Goal: Information Seeking & Learning: Learn about a topic

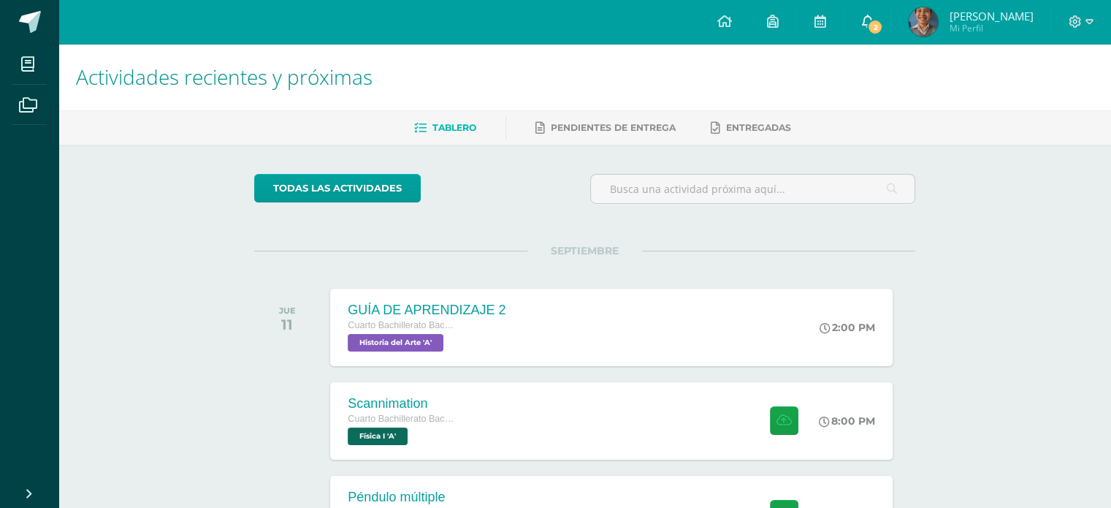
click at [891, 14] on link "2" at bounding box center [867, 22] width 47 height 44
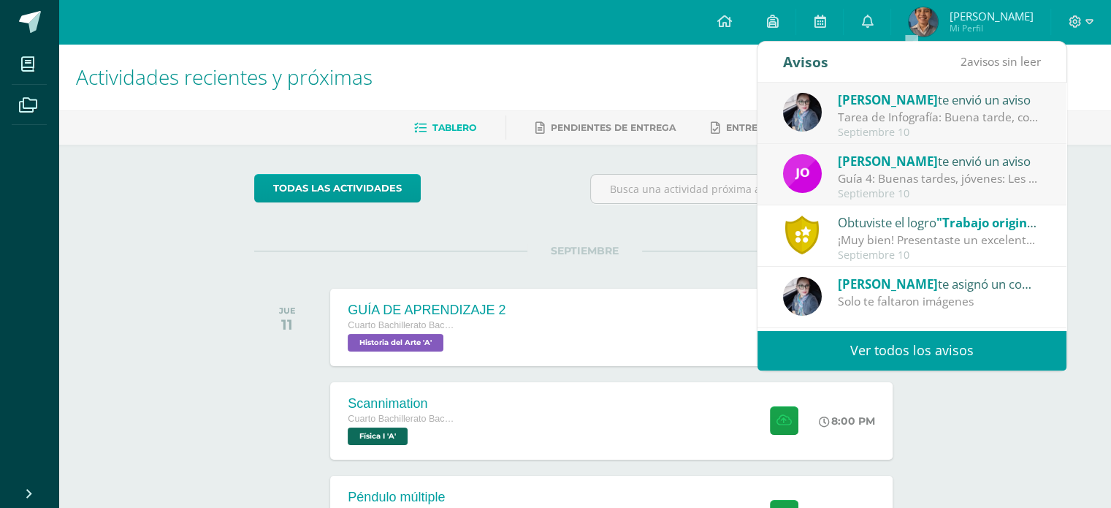
click at [892, 339] on link "Ver todos los avisos" at bounding box center [912, 350] width 309 height 40
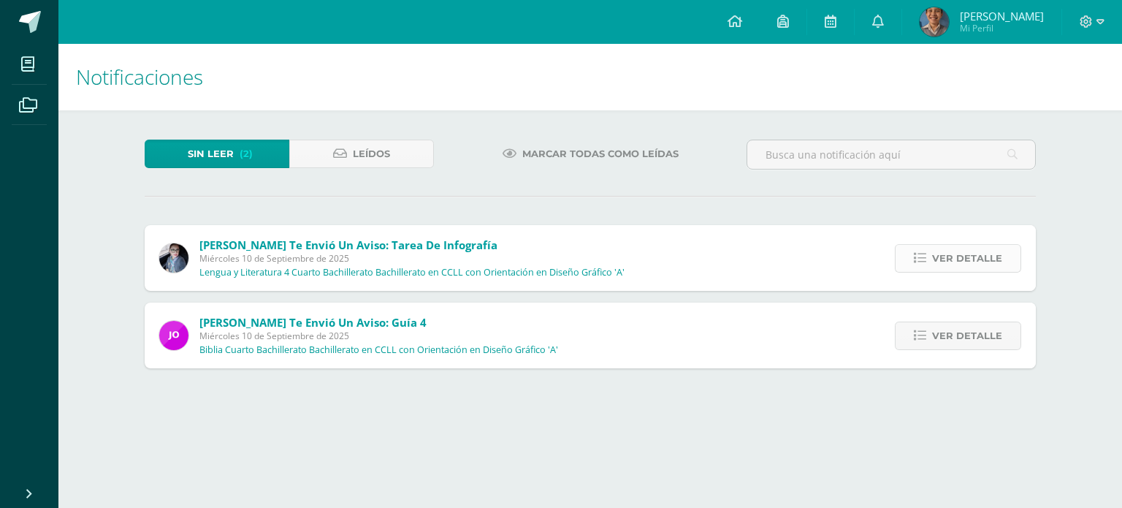
click at [927, 251] on link "Ver detalle" at bounding box center [958, 258] width 126 height 28
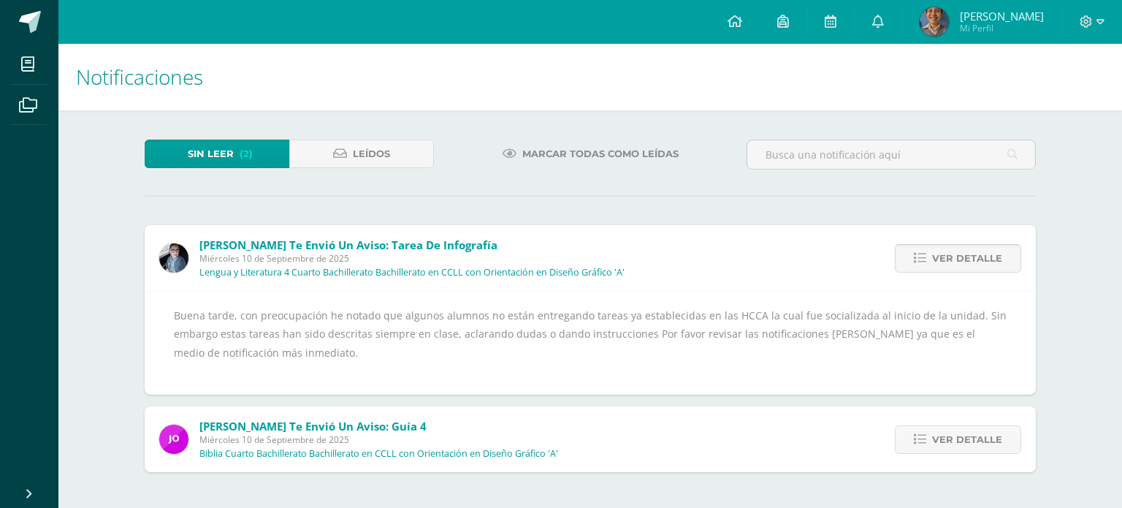
click at [927, 251] on link "Ver detalle" at bounding box center [958, 258] width 126 height 28
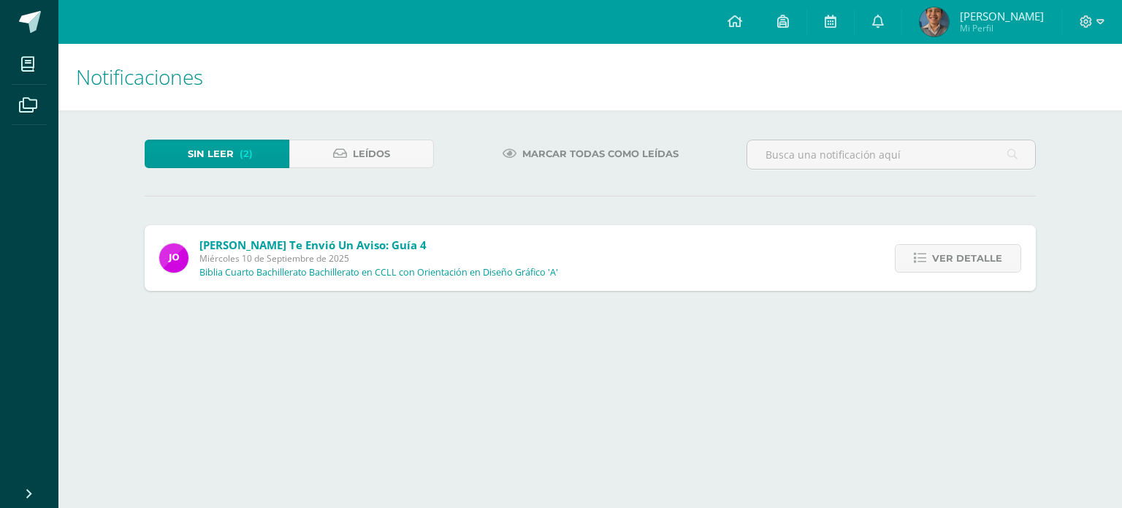
click at [927, 251] on div "[PERSON_NAME] te envió un aviso: Tarea de Infografía [DATE] Lengua y Literatura…" at bounding box center [591, 258] width 892 height 66
click at [927, 251] on link "Ver detalle" at bounding box center [958, 258] width 126 height 28
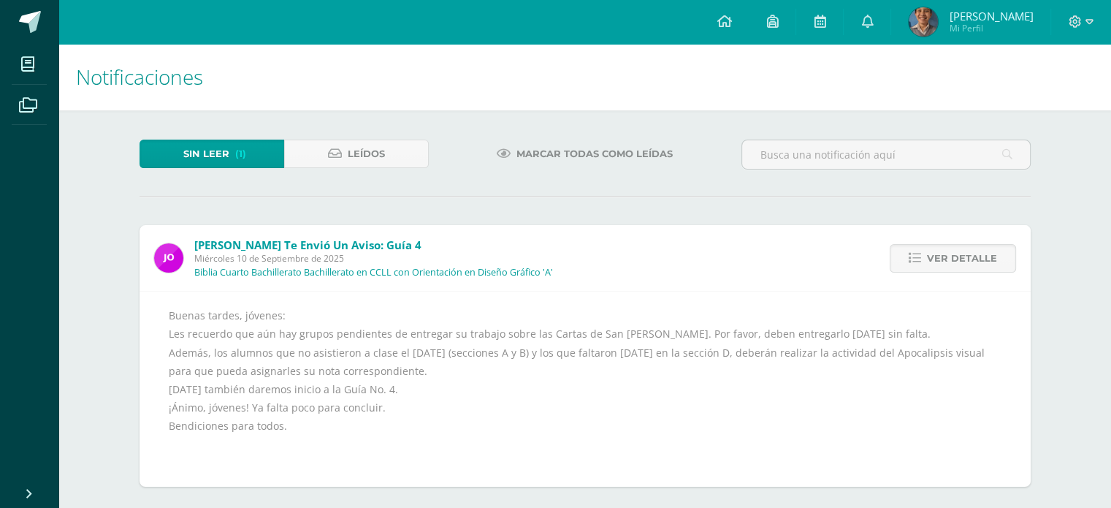
click at [927, 251] on link "Ver detalle" at bounding box center [953, 258] width 126 height 28
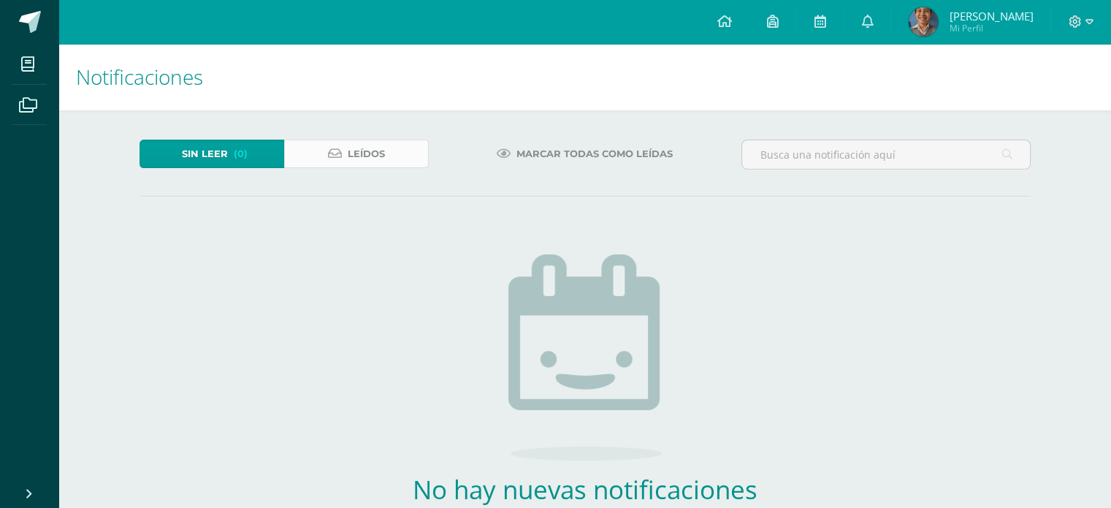
click at [357, 159] on span "Leídos" at bounding box center [366, 153] width 37 height 27
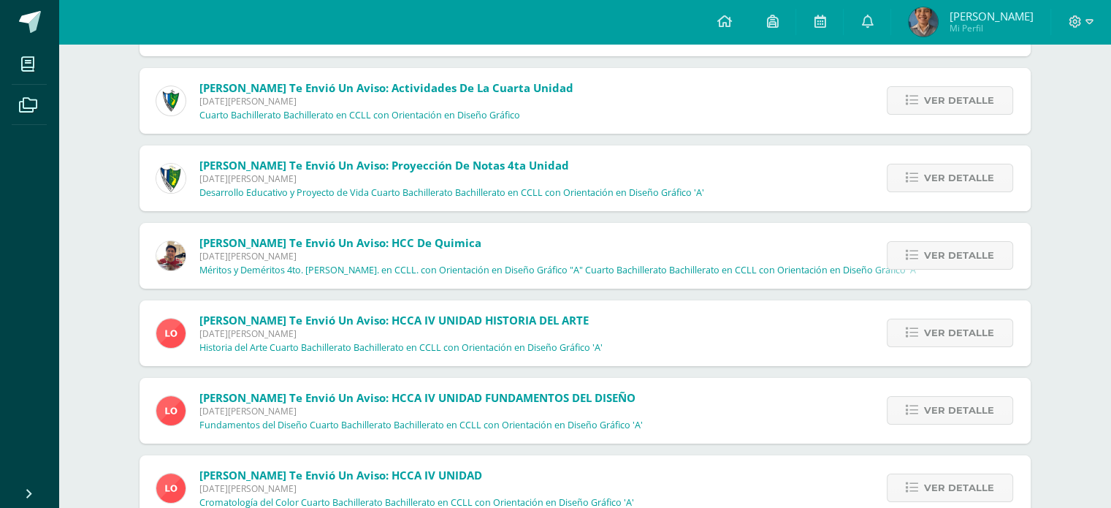
scroll to position [5738, 0]
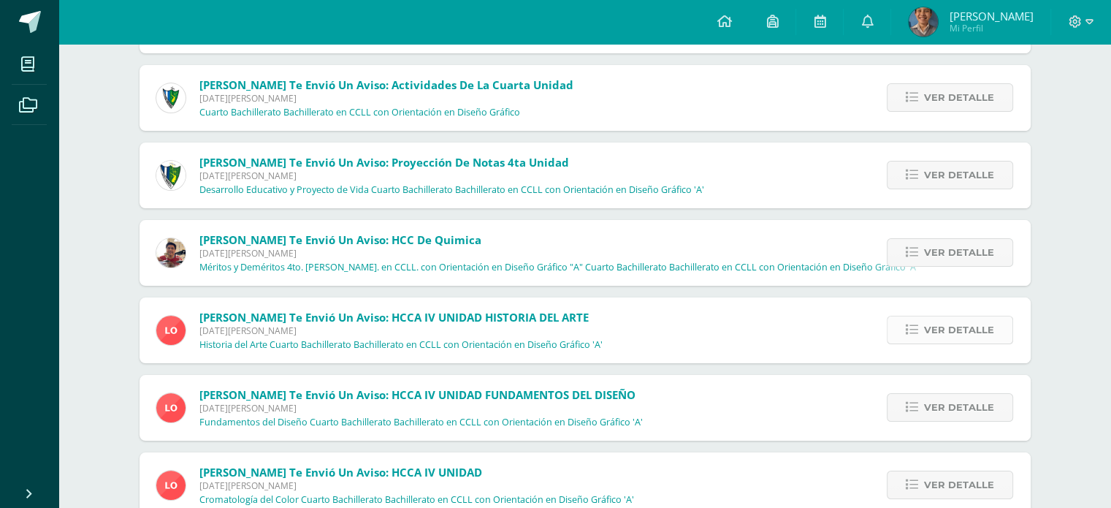
click at [919, 333] on icon at bounding box center [912, 330] width 12 height 12
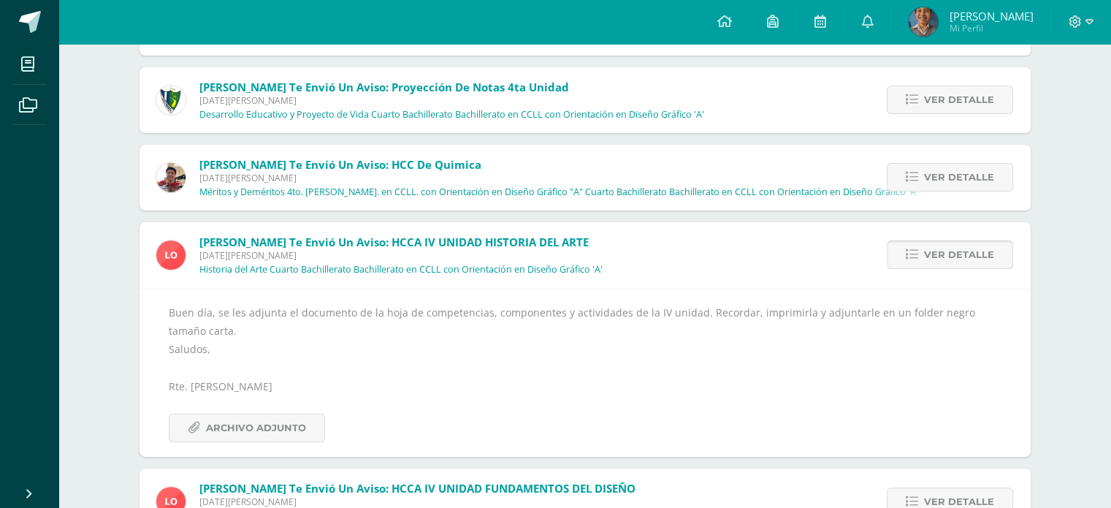
scroll to position [5826, 0]
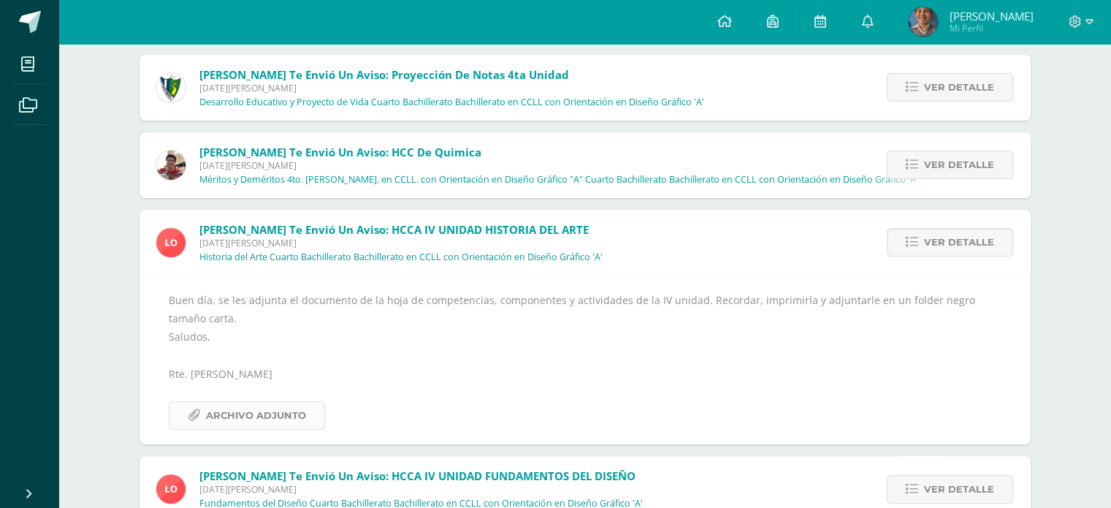
click at [262, 408] on span "Archivo Adjunto" at bounding box center [256, 415] width 100 height 27
click at [932, 228] on link "Ver detalle" at bounding box center [950, 242] width 126 height 28
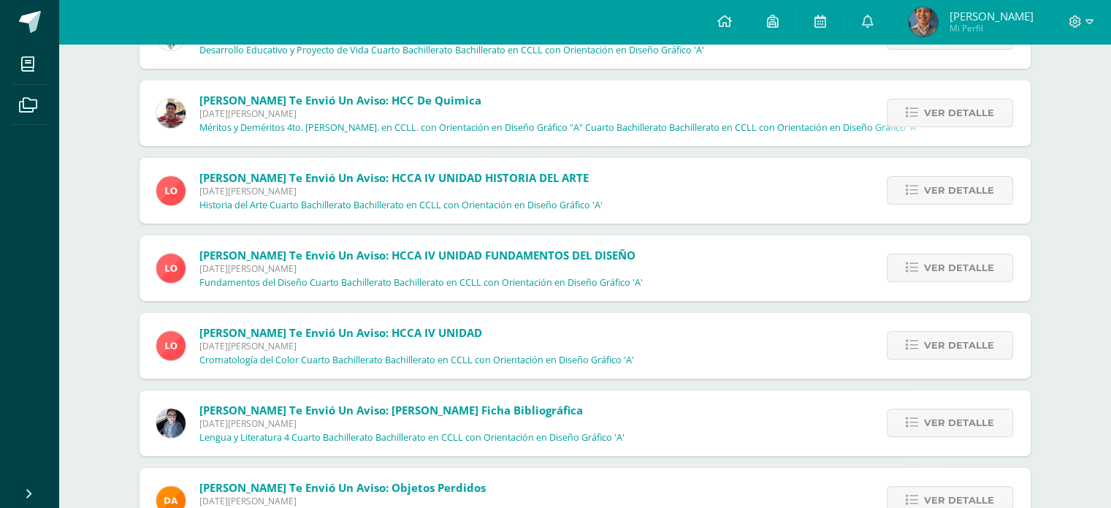
scroll to position [5884, 0]
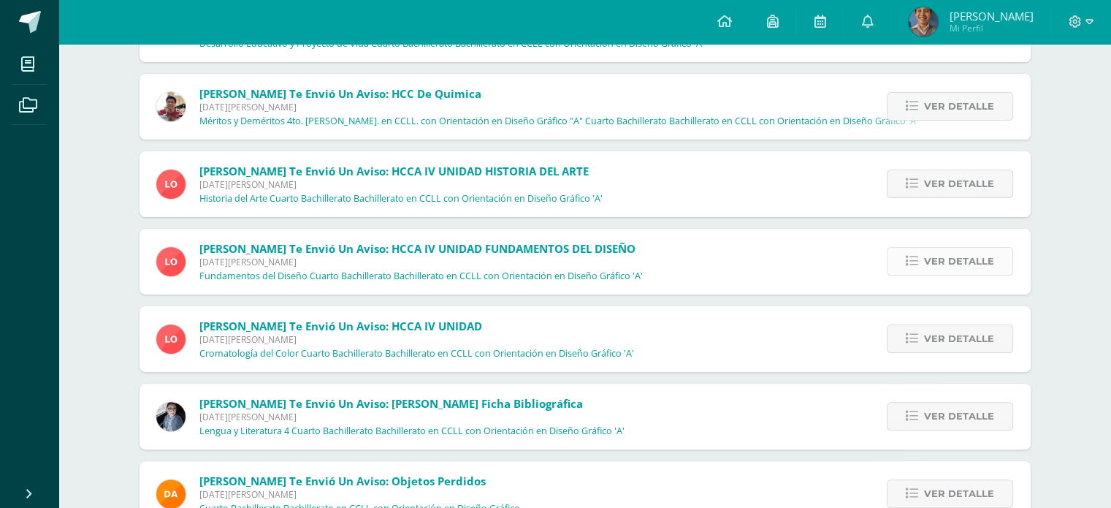
click at [929, 251] on span "Ver detalle" at bounding box center [959, 261] width 70 height 27
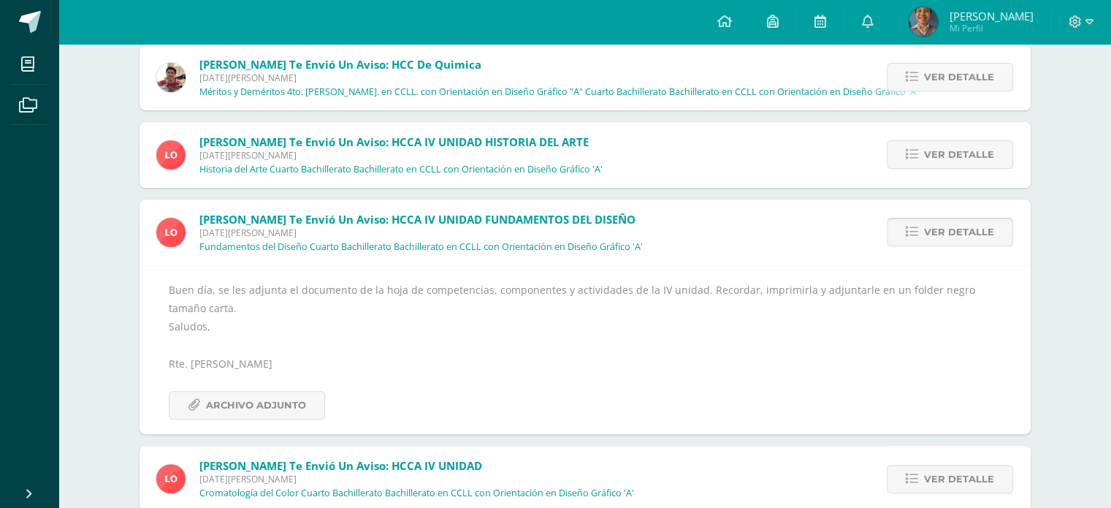
scroll to position [5913, 0]
click at [294, 397] on span "Archivo Adjunto" at bounding box center [256, 405] width 100 height 27
click at [938, 228] on span "Ver detalle" at bounding box center [959, 231] width 70 height 27
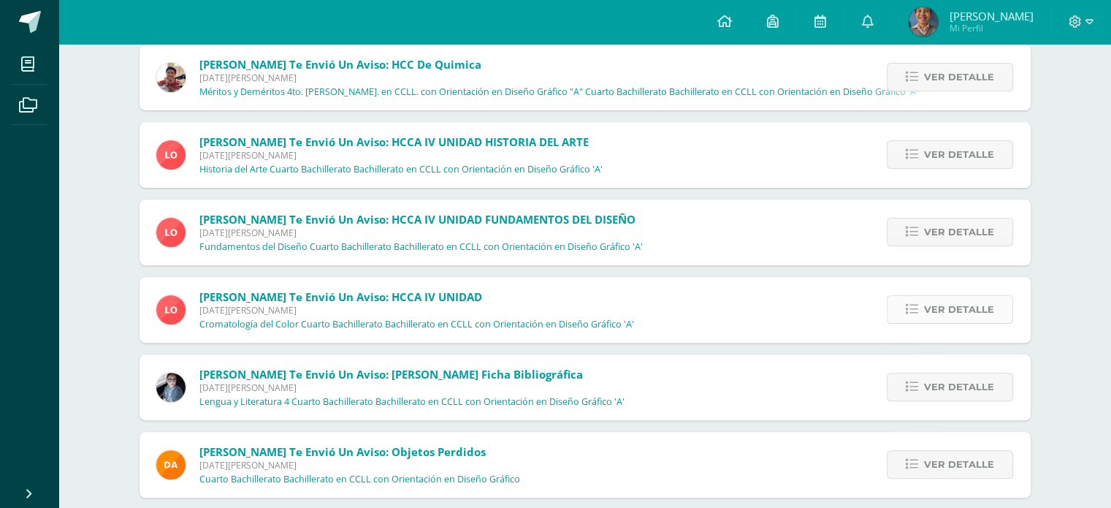
click at [937, 301] on span "Ver detalle" at bounding box center [959, 309] width 70 height 27
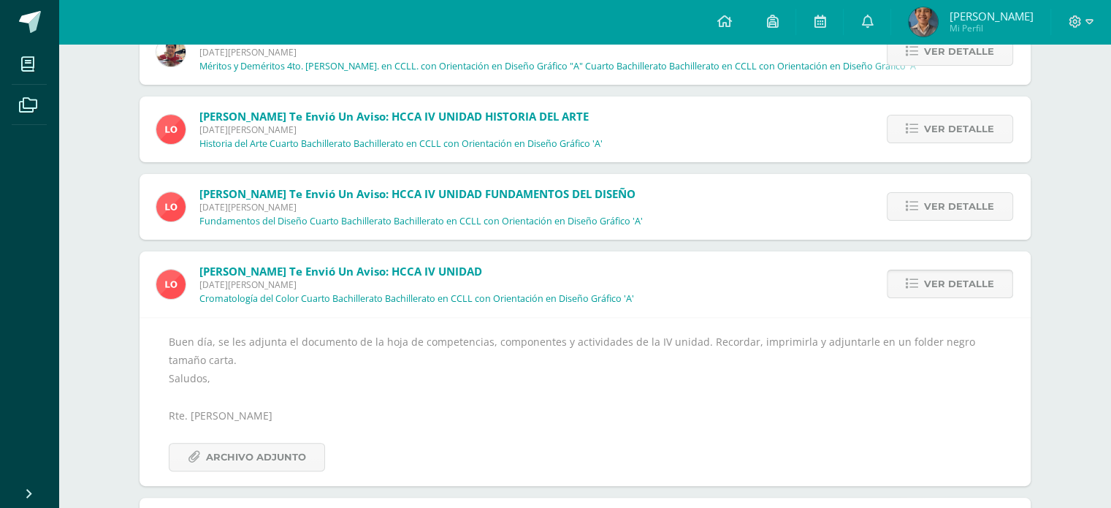
scroll to position [5943, 0]
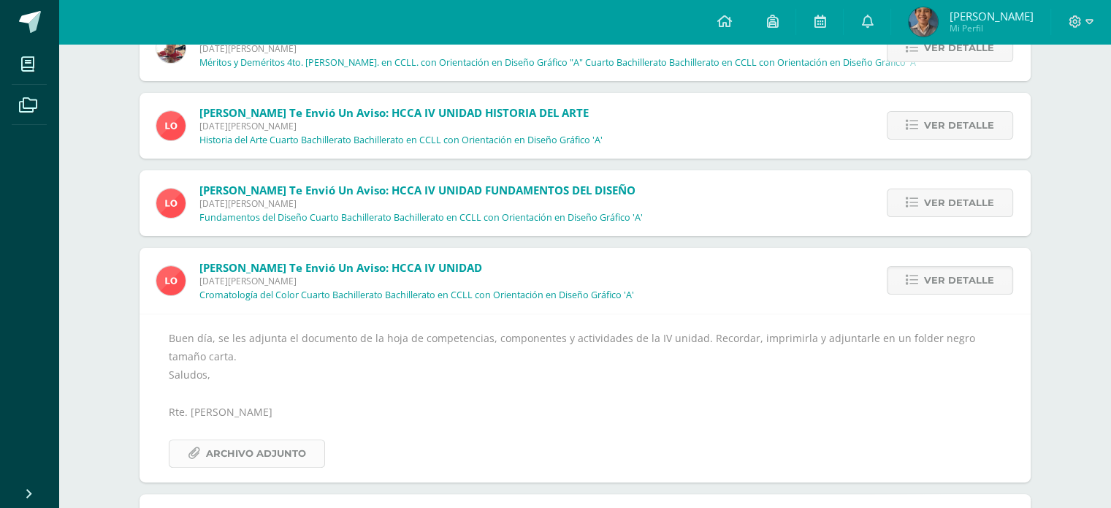
click at [255, 455] on span "Archivo Adjunto" at bounding box center [256, 453] width 100 height 27
click at [975, 283] on span "Ver detalle" at bounding box center [959, 280] width 70 height 27
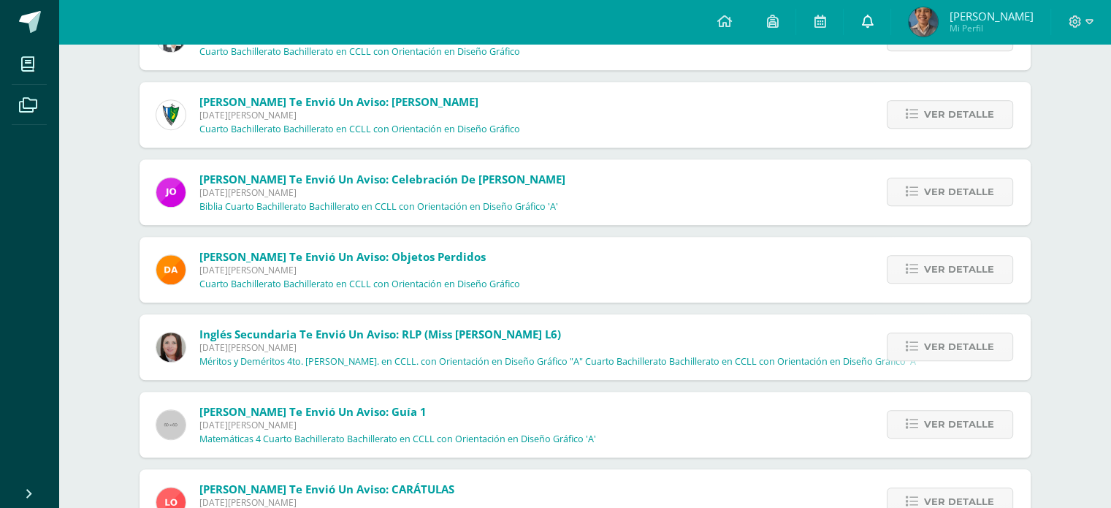
scroll to position [6600, 0]
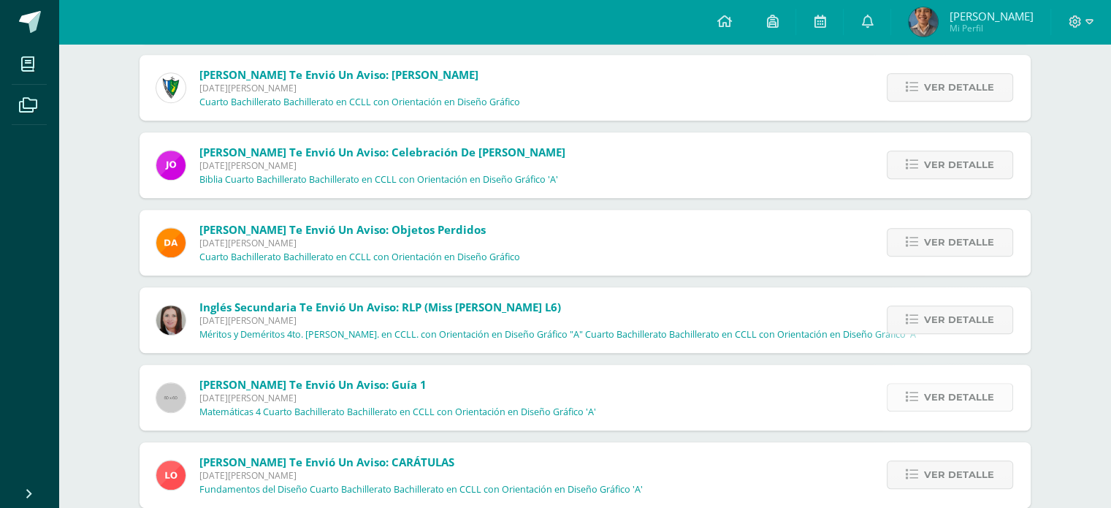
click at [940, 387] on span "Ver detalle" at bounding box center [959, 397] width 70 height 27
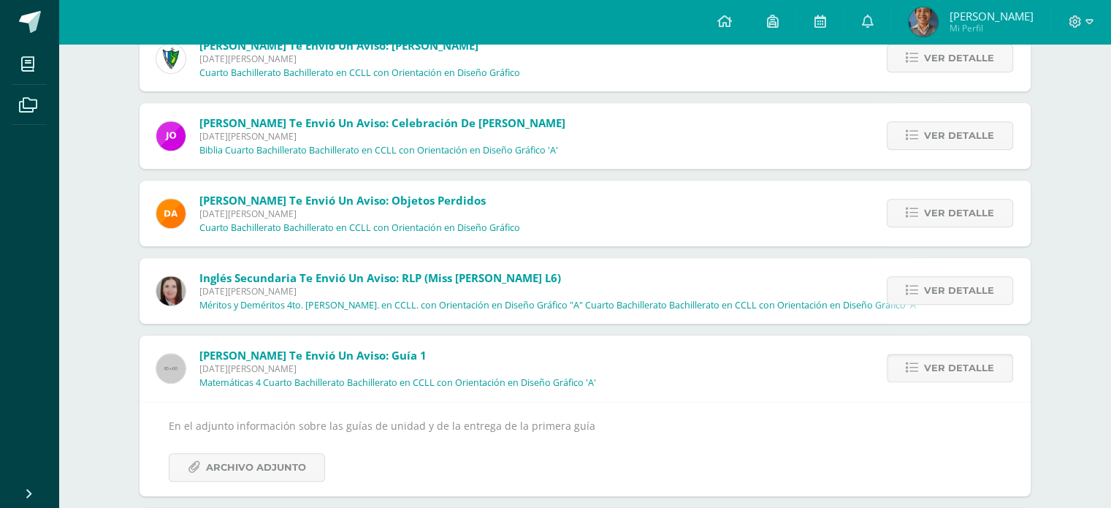
scroll to position [6659, 0]
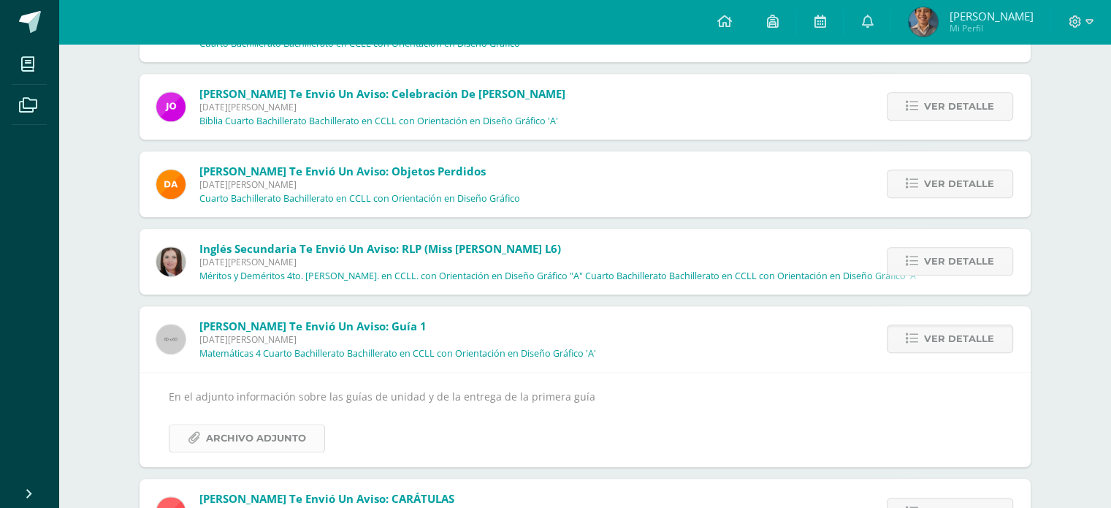
click at [243, 435] on span "Archivo Adjunto" at bounding box center [256, 438] width 100 height 27
